Goal: Information Seeking & Learning: Learn about a topic

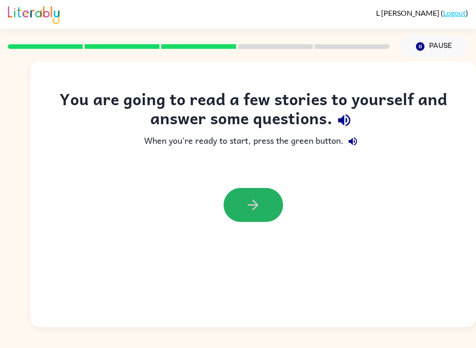
click at [253, 195] on button "button" at bounding box center [252, 205] width 59 height 34
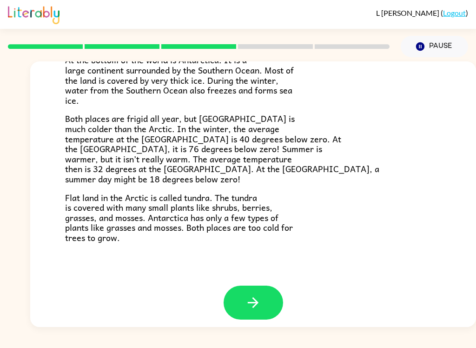
scroll to position [189, 0]
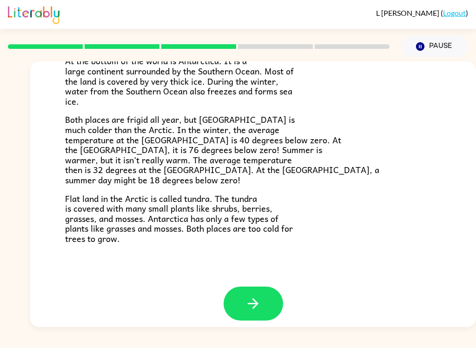
click at [273, 295] on button "button" at bounding box center [252, 303] width 59 height 34
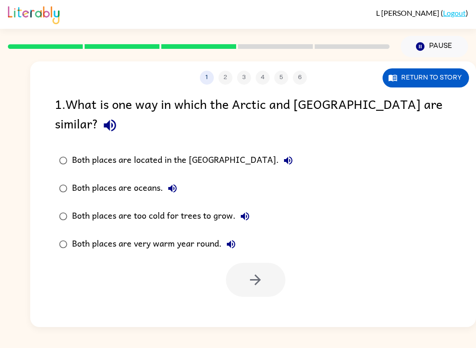
scroll to position [0, 0]
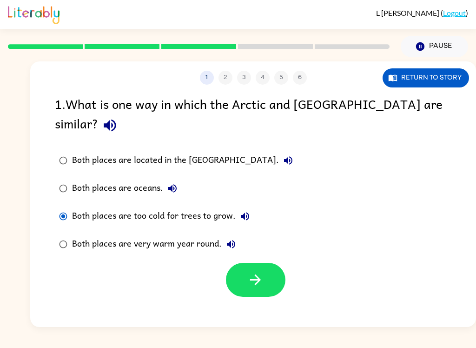
click at [247, 263] on button "button" at bounding box center [255, 280] width 59 height 34
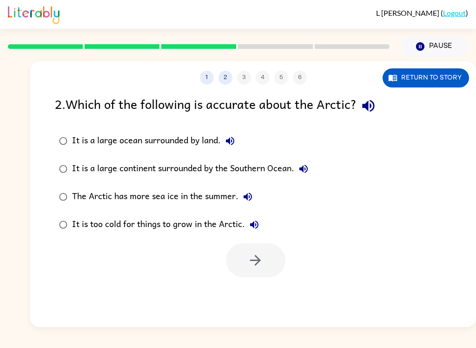
click at [365, 100] on icon "button" at bounding box center [368, 106] width 16 height 16
click at [236, 134] on button "It is a large ocean surrounded by land." at bounding box center [230, 140] width 19 height 19
click at [306, 166] on icon "button" at bounding box center [303, 168] width 11 height 11
click at [257, 187] on label "The Arctic has more sea ice in the summer." at bounding box center [184, 197] width 268 height 28
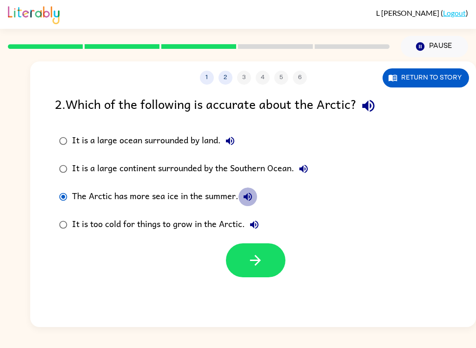
click at [247, 190] on button "The Arctic has more sea ice in the summer." at bounding box center [247, 196] width 19 height 19
click at [256, 213] on label "It is too cold for things to grow in the Arctic." at bounding box center [184, 224] width 268 height 28
click at [258, 221] on icon "button" at bounding box center [254, 224] width 11 height 11
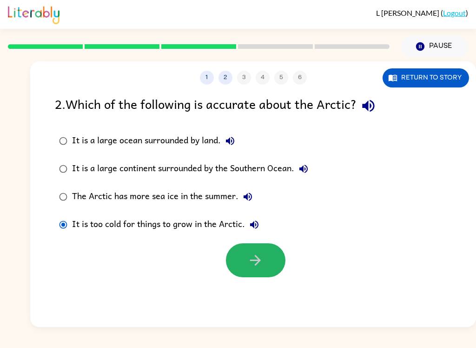
click at [259, 259] on icon "button" at bounding box center [255, 260] width 11 height 11
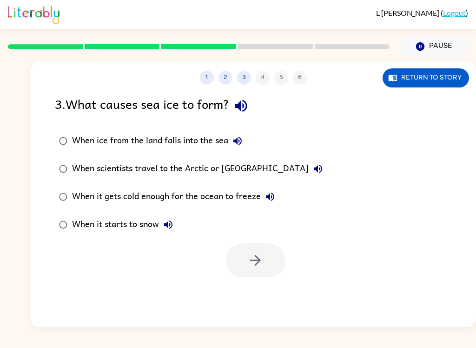
click at [253, 96] on div "3 . What causes sea ice to form?" at bounding box center [253, 106] width 396 height 24
click at [236, 107] on button "button" at bounding box center [241, 106] width 24 height 24
click at [244, 137] on button "When ice from the land falls into the sea" at bounding box center [237, 140] width 19 height 19
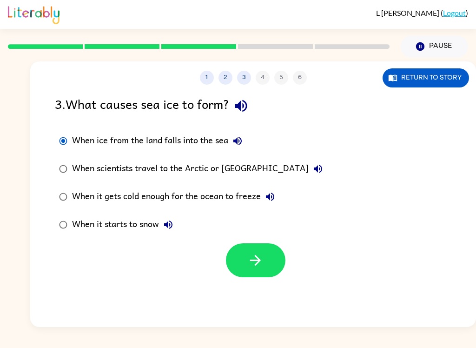
click at [308, 162] on button "When scientists travel to the Arctic or [GEOGRAPHIC_DATA]" at bounding box center [317, 168] width 19 height 19
click at [266, 196] on icon "button" at bounding box center [269, 196] width 11 height 11
click at [171, 221] on icon "button" at bounding box center [168, 224] width 8 height 8
click at [273, 252] on button "button" at bounding box center [255, 260] width 59 height 34
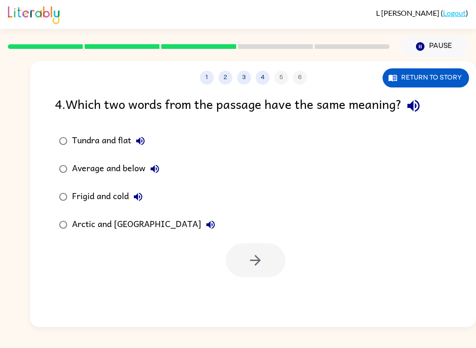
click at [416, 96] on button "button" at bounding box center [413, 106] width 24 height 24
click at [81, 140] on div "Tundra and flat" at bounding box center [111, 140] width 78 height 19
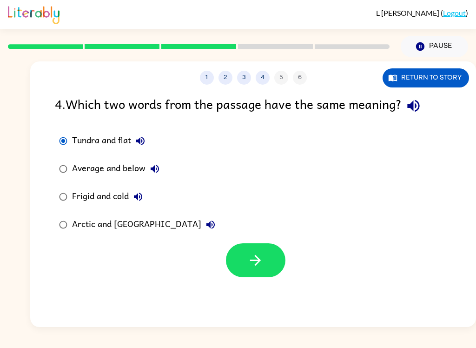
click at [267, 257] on button "button" at bounding box center [255, 260] width 59 height 34
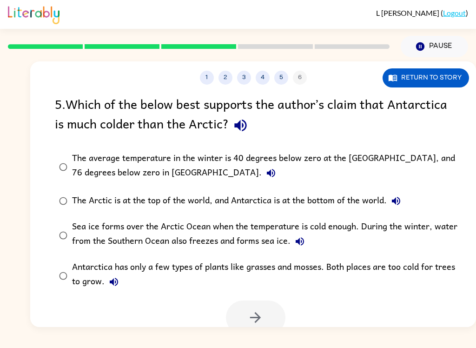
click at [238, 131] on icon "button" at bounding box center [240, 125] width 16 height 16
click at [265, 177] on icon "button" at bounding box center [270, 172] width 11 height 11
click at [53, 178] on label "The average temperature in the winter is 40 degrees below zero at the [GEOGRAPH…" at bounding box center [259, 166] width 419 height 40
click at [269, 302] on button "button" at bounding box center [255, 317] width 59 height 34
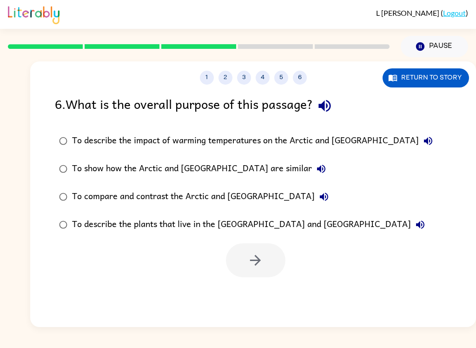
click at [327, 97] on button "button" at bounding box center [325, 106] width 24 height 24
click at [419, 132] on button "To describe the impact of warming temperatures on the Arctic and [GEOGRAPHIC_DA…" at bounding box center [428, 140] width 19 height 19
click at [317, 172] on icon "button" at bounding box center [321, 168] width 8 height 8
click at [320, 196] on icon "button" at bounding box center [324, 196] width 8 height 8
click at [414, 227] on icon "button" at bounding box center [419, 224] width 11 height 11
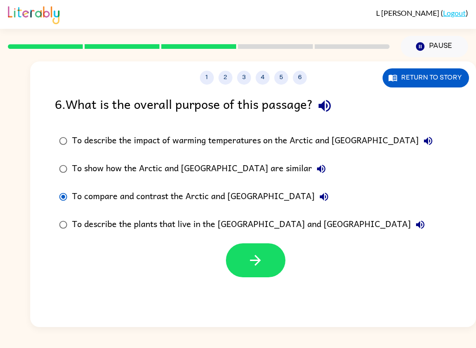
click at [259, 254] on icon "button" at bounding box center [255, 260] width 16 height 16
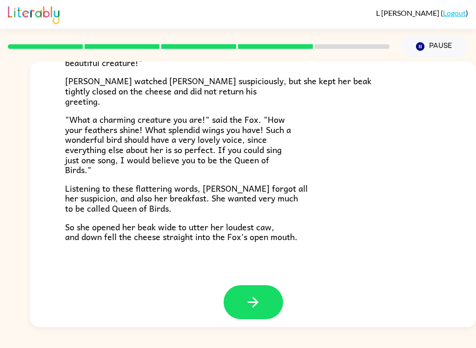
scroll to position [176, 0]
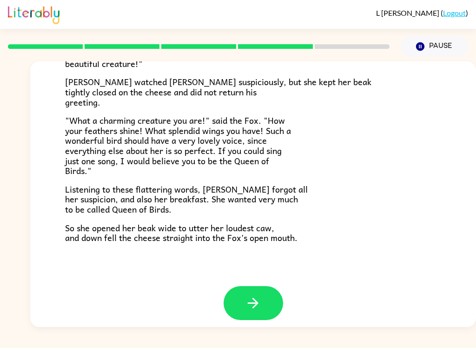
click at [247, 286] on button "button" at bounding box center [252, 303] width 59 height 34
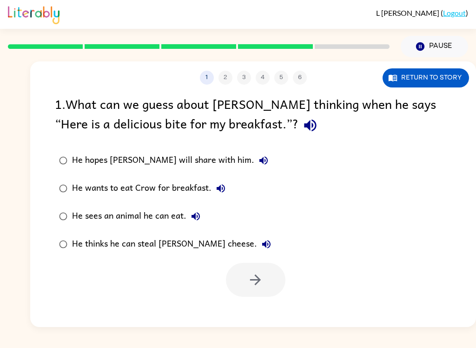
click at [302, 123] on icon "button" at bounding box center [310, 125] width 16 height 16
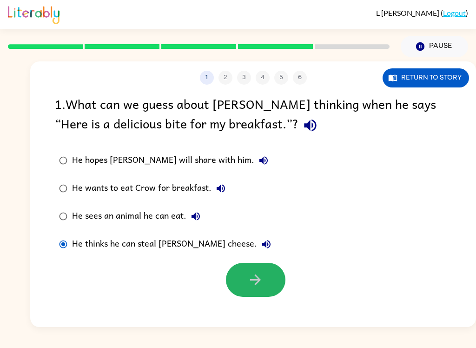
click at [249, 282] on icon "button" at bounding box center [255, 279] width 16 height 16
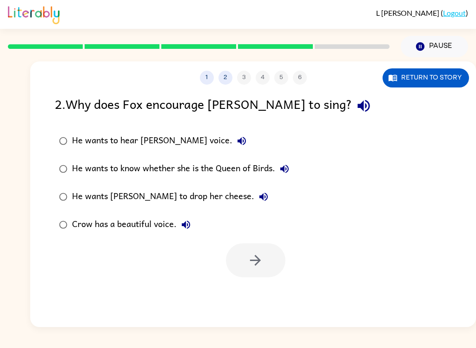
click at [355, 101] on icon "button" at bounding box center [363, 106] width 16 height 16
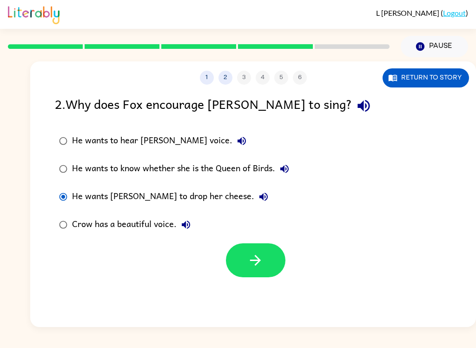
click at [230, 238] on label "Crow has a beautiful voice." at bounding box center [174, 224] width 249 height 28
click at [228, 238] on label "Crow has a beautiful voice." at bounding box center [174, 224] width 249 height 28
click at [271, 253] on button "button" at bounding box center [255, 260] width 59 height 34
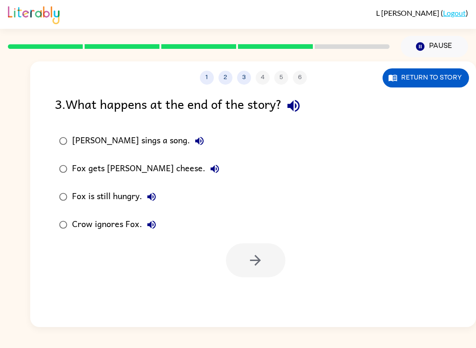
click at [281, 99] on div "3 . What happens at the end of the story?" at bounding box center [253, 106] width 396 height 24
click at [293, 107] on icon "button" at bounding box center [293, 106] width 12 height 12
click at [194, 137] on icon "button" at bounding box center [199, 140] width 11 height 11
click at [205, 173] on button "Fox gets [PERSON_NAME] cheese." at bounding box center [214, 168] width 19 height 19
click at [205, 162] on button "Fox gets [PERSON_NAME] cheese." at bounding box center [214, 168] width 19 height 19
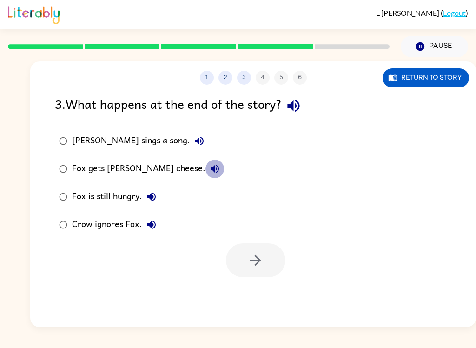
click at [209, 167] on icon "button" at bounding box center [214, 168] width 11 height 11
click at [151, 199] on icon "button" at bounding box center [151, 196] width 8 height 8
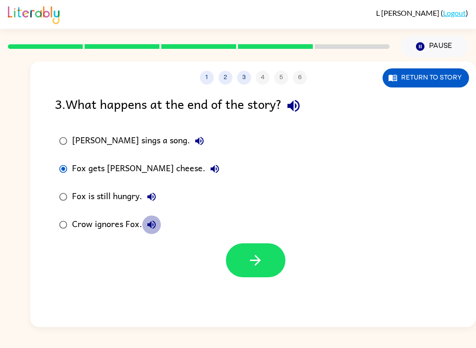
click at [144, 228] on button "Crow ignores Fox." at bounding box center [151, 224] width 19 height 19
click at [238, 271] on button "button" at bounding box center [255, 260] width 59 height 34
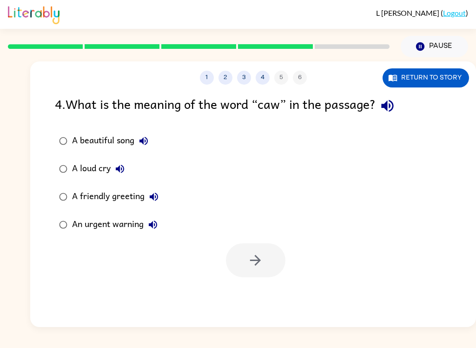
click at [117, 158] on label "A loud cry" at bounding box center [109, 169] width 118 height 28
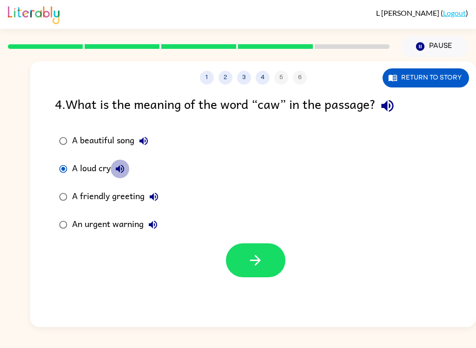
click at [118, 168] on icon "button" at bounding box center [120, 168] width 8 height 8
click at [137, 138] on button "A beautiful song" at bounding box center [143, 140] width 19 height 19
click at [59, 130] on label "A beautiful song" at bounding box center [109, 141] width 118 height 28
click at [239, 282] on div "1 2 3 4 5 6 Return to story 4 . What is the meaning of the word “caw” in the pa…" at bounding box center [253, 193] width 446 height 265
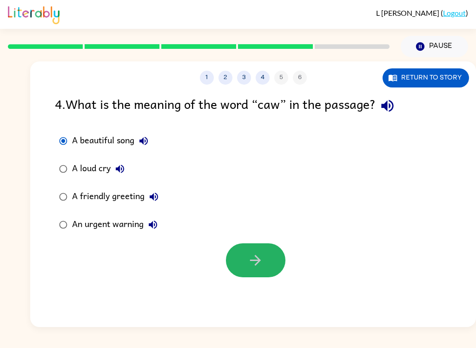
click at [250, 254] on icon "button" at bounding box center [255, 260] width 16 height 16
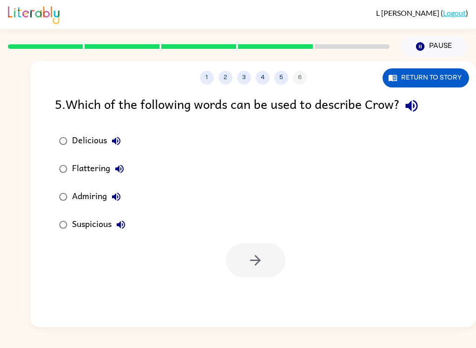
click at [423, 108] on button "button" at bounding box center [412, 106] width 24 height 24
click at [119, 166] on icon "button" at bounding box center [119, 168] width 8 height 8
click at [114, 165] on icon "button" at bounding box center [119, 168] width 11 height 11
click at [117, 163] on button "Flattering" at bounding box center [119, 168] width 19 height 19
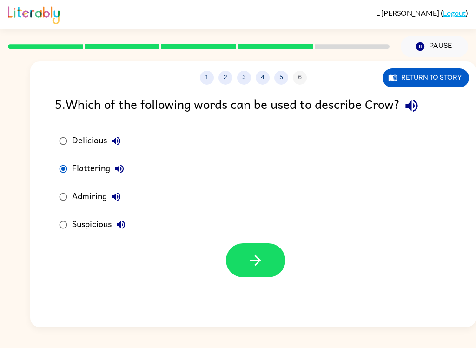
click at [118, 174] on icon "button" at bounding box center [119, 168] width 11 height 11
click at [473, 68] on div "1 2 3 4 5 6 Return to story" at bounding box center [253, 72] width 446 height 23
click at [115, 167] on icon "button" at bounding box center [119, 168] width 11 height 11
click at [115, 158] on label "Flattering" at bounding box center [92, 169] width 85 height 28
click at [417, 105] on icon "button" at bounding box center [411, 106] width 12 height 12
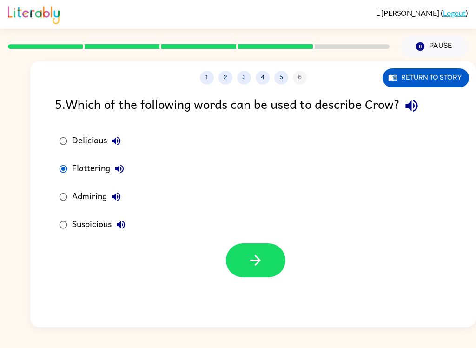
click at [116, 171] on icon "button" at bounding box center [119, 168] width 11 height 11
click at [415, 100] on icon "button" at bounding box center [411, 106] width 16 height 16
click at [257, 260] on icon "button" at bounding box center [255, 260] width 11 height 11
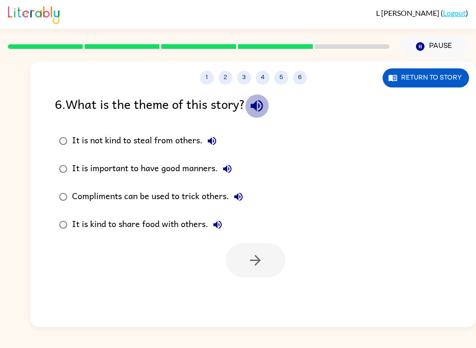
click at [259, 104] on icon "button" at bounding box center [256, 106] width 12 height 12
click at [206, 137] on button "It is not kind to steal from others." at bounding box center [212, 140] width 19 height 19
click at [232, 164] on icon "button" at bounding box center [227, 168] width 11 height 11
click at [246, 195] on button "Compliments can be used to trick others." at bounding box center [238, 196] width 19 height 19
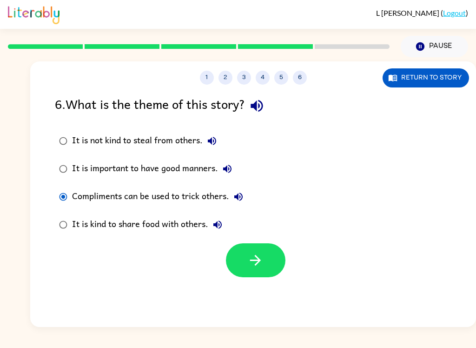
click at [274, 254] on button "button" at bounding box center [255, 260] width 59 height 34
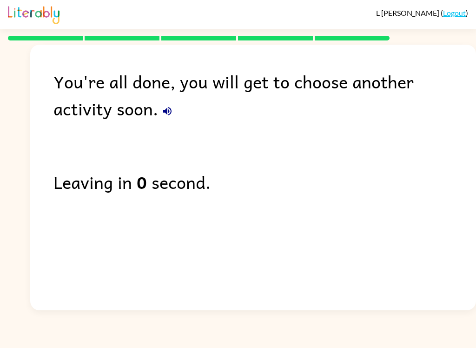
click at [457, 10] on link "Logout" at bounding box center [454, 12] width 23 height 9
